Goal: Use online tool/utility: Utilize a website feature to perform a specific function

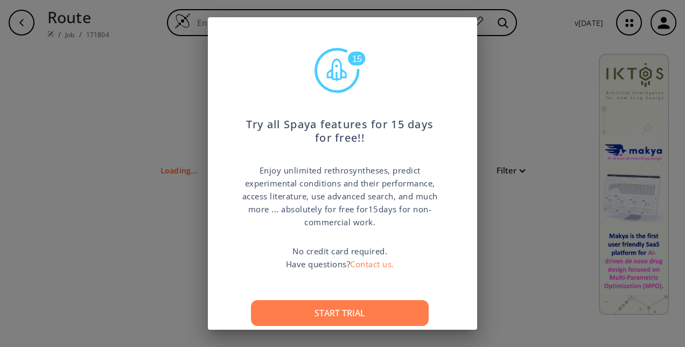
type input "ClC2(=C(NC(=O)NC1(=NOC(=C1)C))C=CC(=C2)OC=4(C=3(C(=CC=NC=3)C=CC=4)))"
click at [518, 108] on div "15 Try all Spaya features for 15 days for free!! Enjoy unlimited rethrosynthese…" at bounding box center [342, 173] width 685 height 347
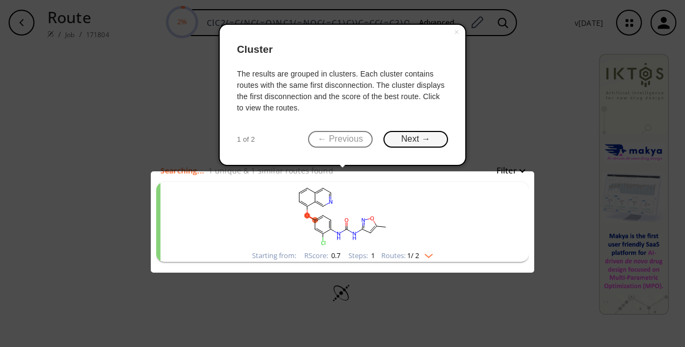
click at [408, 138] on button "Next →" at bounding box center [415, 139] width 65 height 17
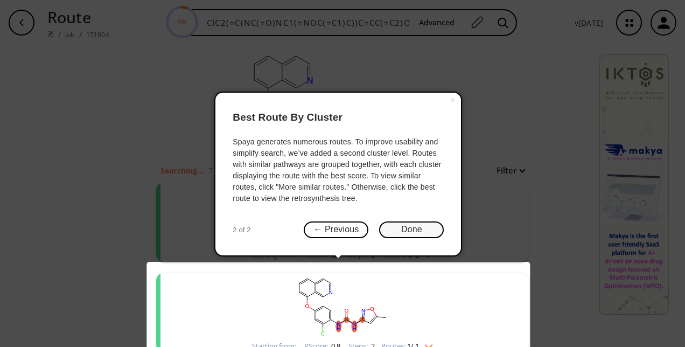
click at [398, 222] on button "Done" at bounding box center [411, 229] width 65 height 17
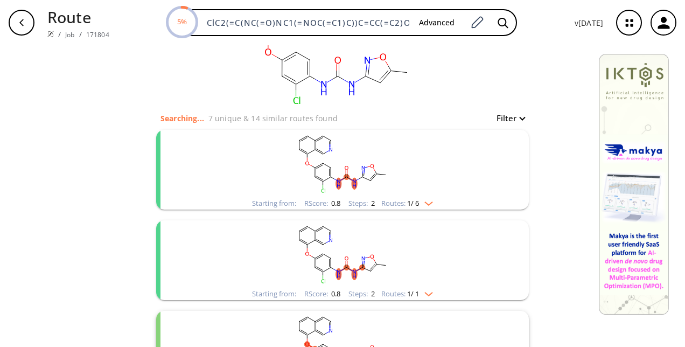
scroll to position [39, 0]
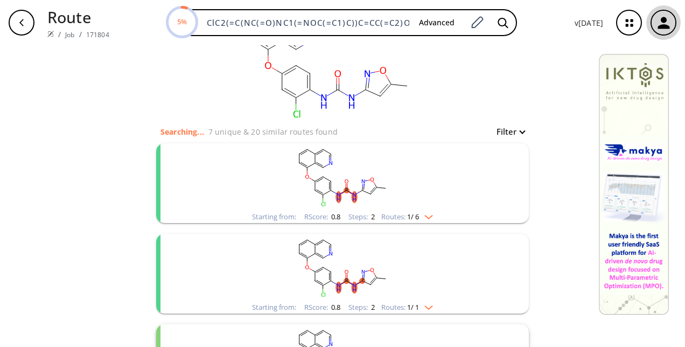
click at [662, 22] on icon "button" at bounding box center [663, 23] width 12 height 12
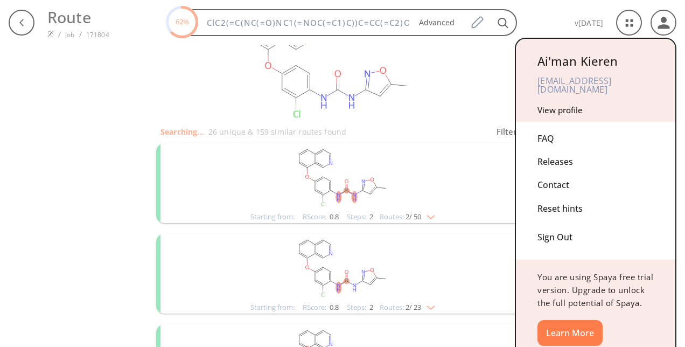
click at [475, 42] on div at bounding box center [342, 173] width 685 height 347
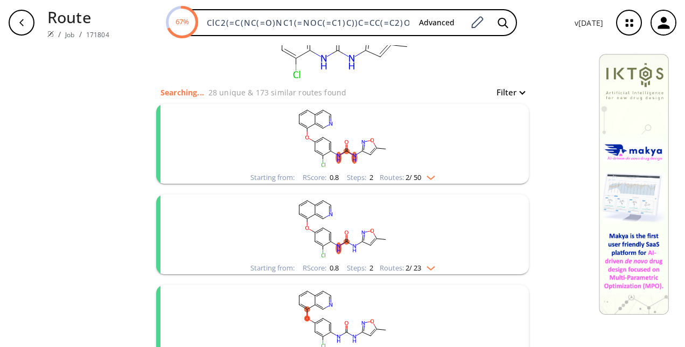
scroll to position [82, 0]
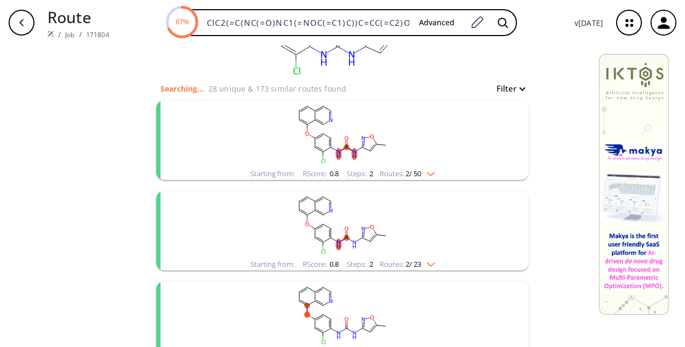
click at [428, 253] on rect "clusters" at bounding box center [342, 224] width 280 height 67
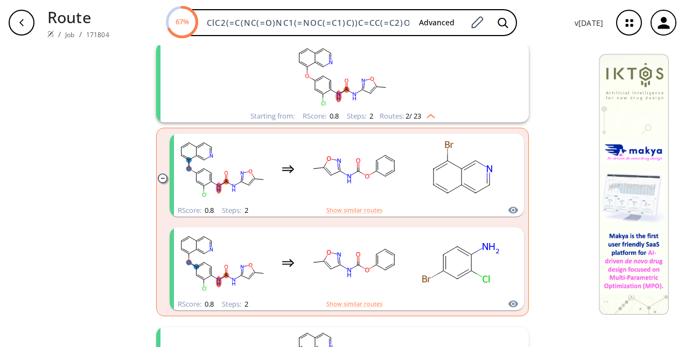
scroll to position [230, 0]
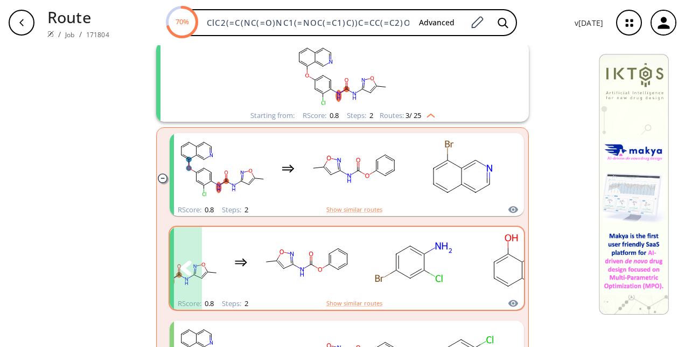
click at [180, 262] on icon "clusters" at bounding box center [186, 268] width 12 height 15
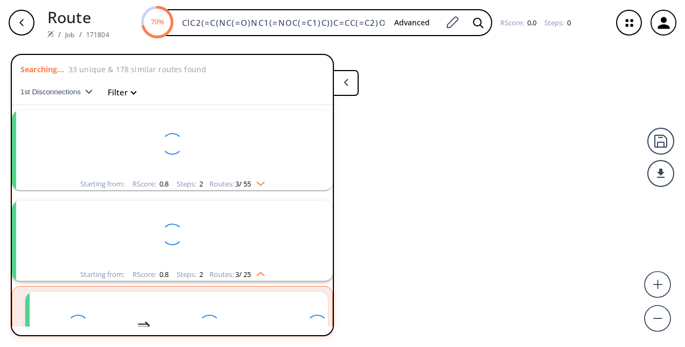
scroll to position [205, 0]
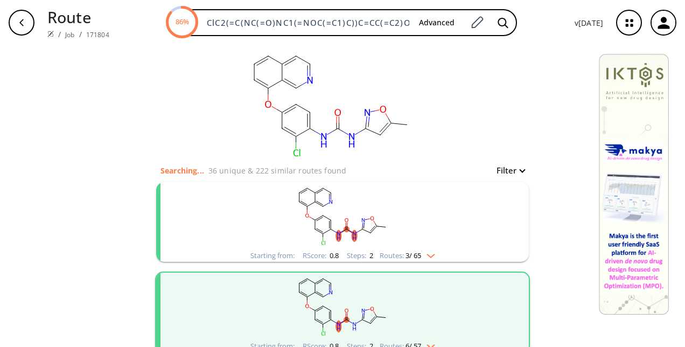
scroll to position [236, 0]
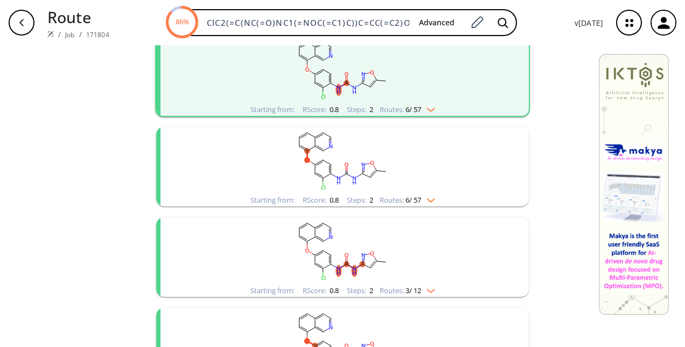
click at [96, 197] on div "clear Searching... 36 unique & 222 similar routes found Filter Starting from: R…" at bounding box center [342, 308] width 685 height 999
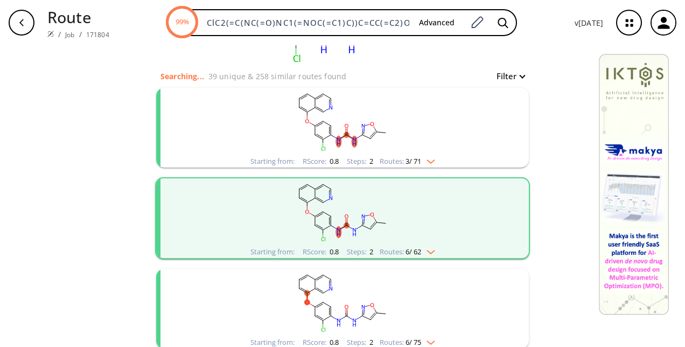
scroll to position [0, 0]
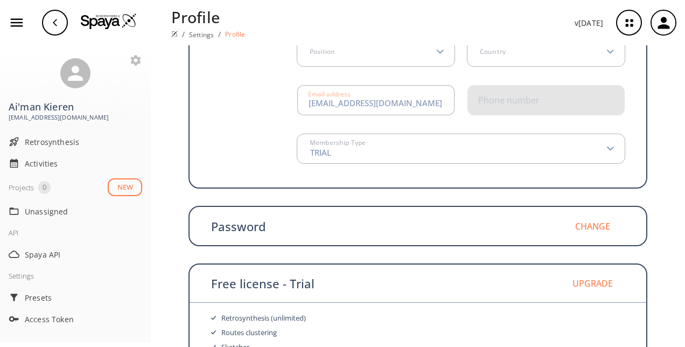
scroll to position [199, 0]
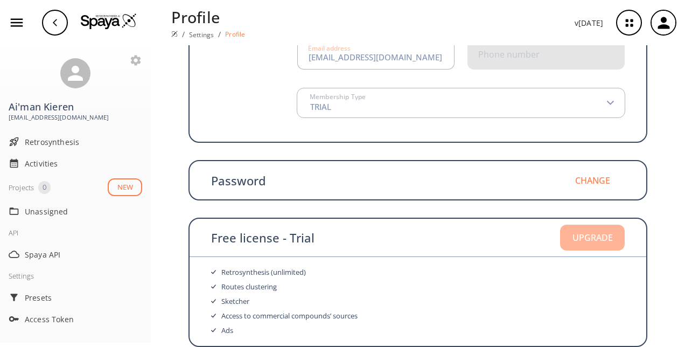
click at [594, 237] on button "Upgrade" at bounding box center [592, 238] width 65 height 26
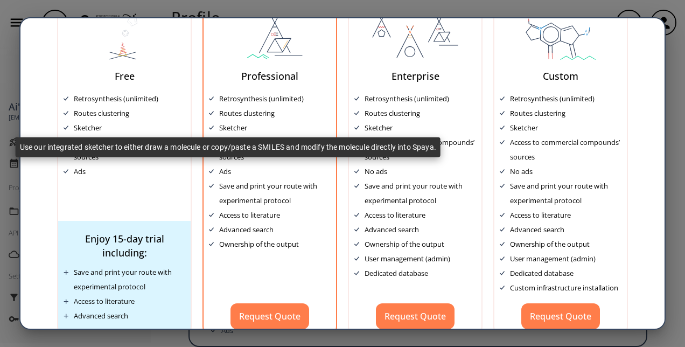
scroll to position [93, 0]
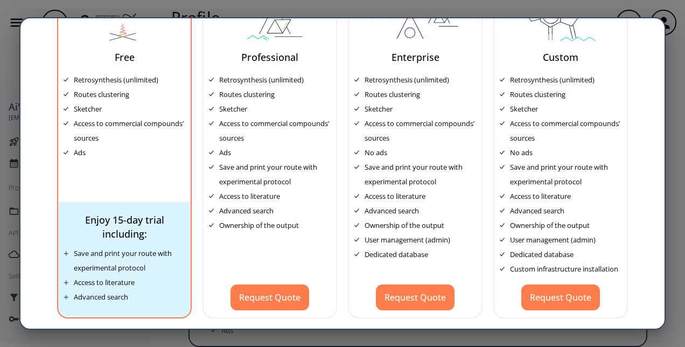
click at [134, 172] on div "Free Retrosynthesis (unlimited) Routes clustering Sketcher Access to commercial…" at bounding box center [124, 148] width 135 height 339
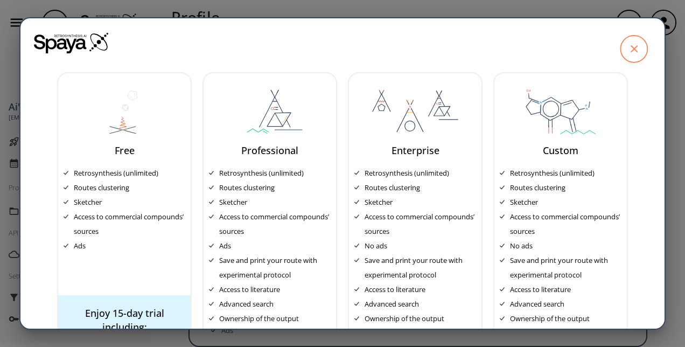
click at [623, 43] on icon at bounding box center [633, 49] width 27 height 27
